Goal: Task Accomplishment & Management: Manage account settings

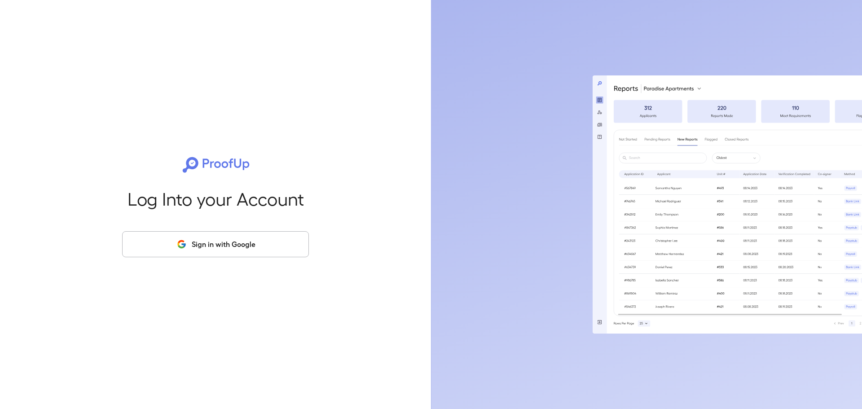
click at [181, 245] on icon "button" at bounding box center [181, 244] width 11 height 11
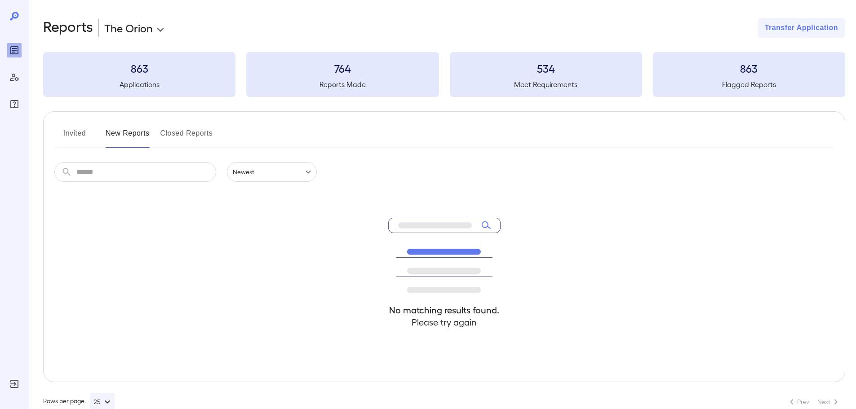
click at [87, 136] on button "Invited" at bounding box center [74, 137] width 40 height 22
click at [141, 172] on input "text" at bounding box center [146, 172] width 140 height 20
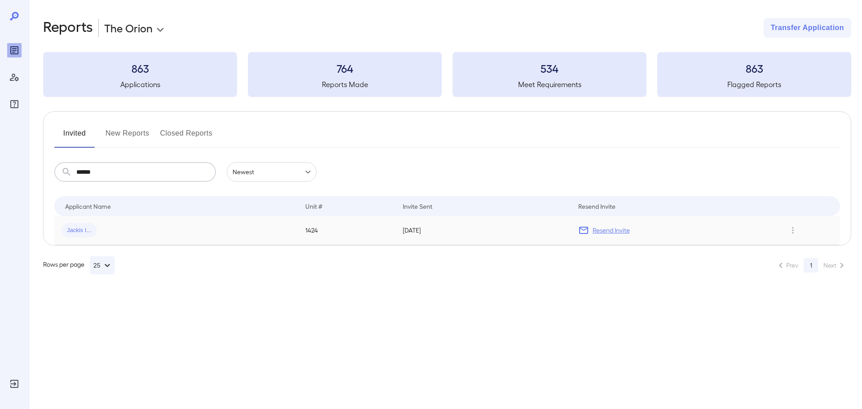
type input "******"
click at [601, 232] on p "Resend Invite" at bounding box center [611, 230] width 37 height 9
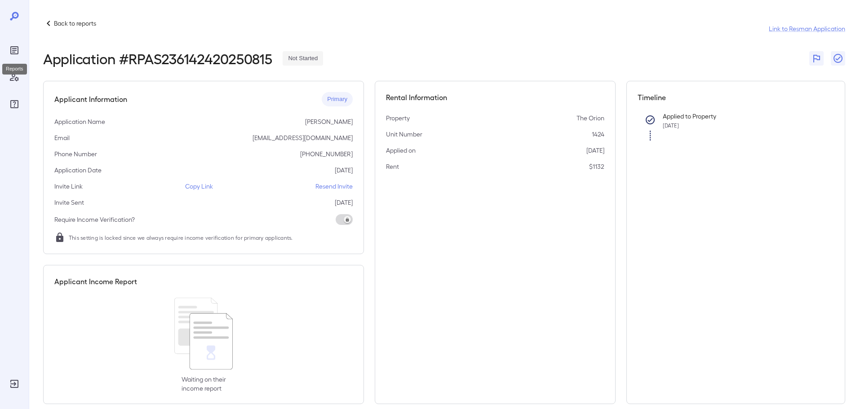
click at [13, 49] on icon "Reports" at bounding box center [14, 50] width 4 height 4
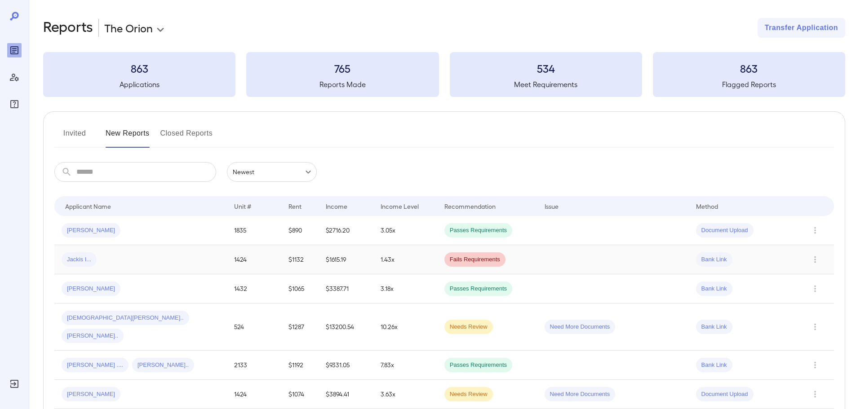
click at [520, 264] on td "Fails Requirements" at bounding box center [487, 259] width 100 height 29
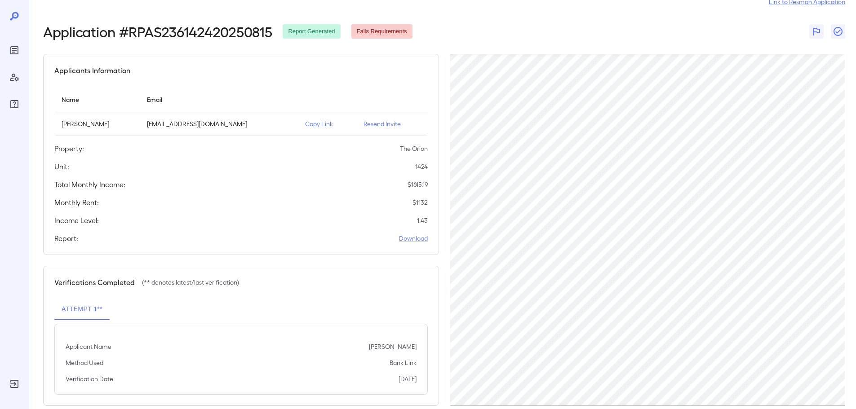
scroll to position [42, 0]
